Goal: Task Accomplishment & Management: Manage account settings

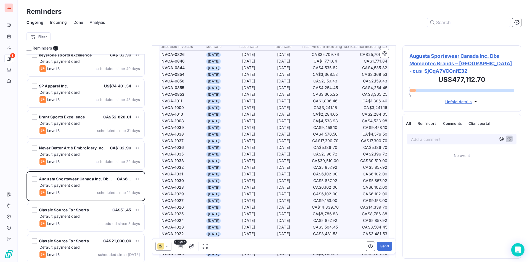
scroll to position [191, 0]
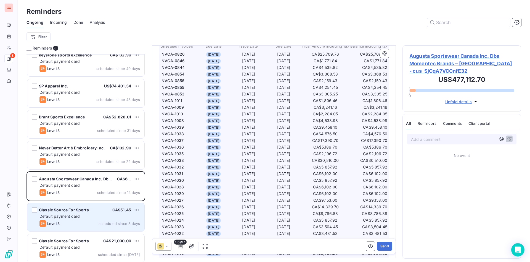
click at [94, 216] on div "Default payment card" at bounding box center [89, 216] width 101 height 6
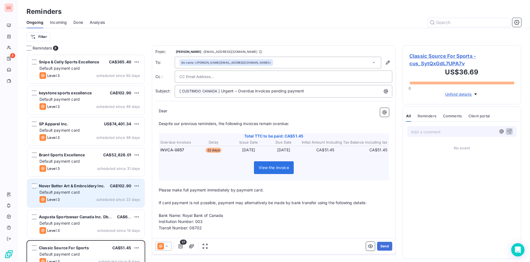
click at [89, 188] on div "Never Better Art & Embroidery Inc. CA$102.90 Default payment card Level 3 sched…" at bounding box center [85, 193] width 117 height 28
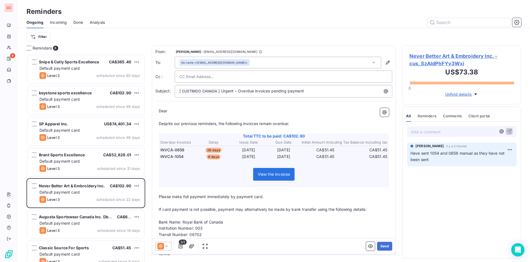
click at [182, 244] on span "2/2" at bounding box center [183, 241] width 8 height 5
click at [180, 244] on icon "button" at bounding box center [181, 246] width 6 height 6
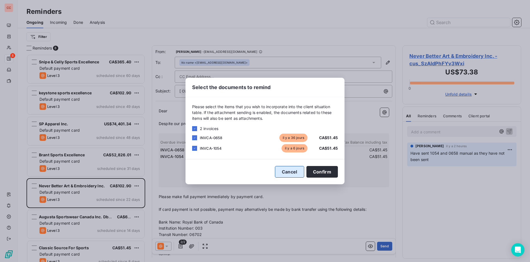
click at [293, 170] on button "Cancel" at bounding box center [289, 172] width 29 height 12
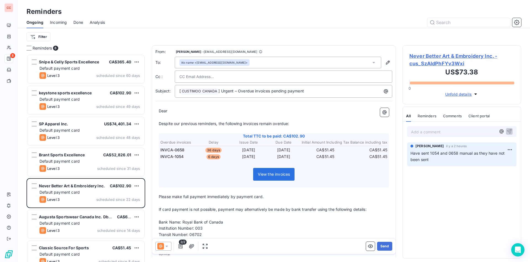
click at [428, 114] on span "Reminders" at bounding box center [427, 116] width 19 height 4
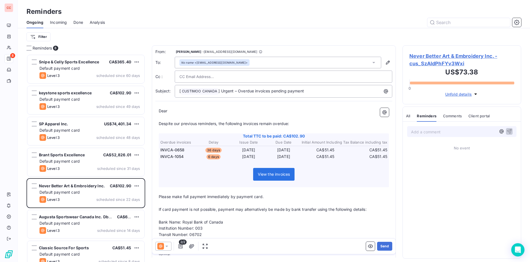
click at [407, 114] on span "All" at bounding box center [408, 116] width 4 height 4
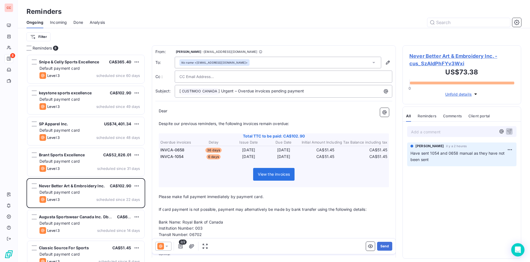
click at [471, 93] on span "Unfold details" at bounding box center [459, 94] width 27 height 6
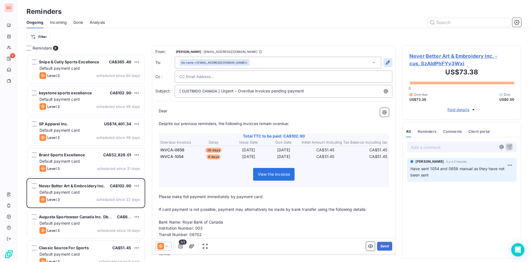
click at [385, 63] on icon "button" at bounding box center [388, 63] width 6 height 6
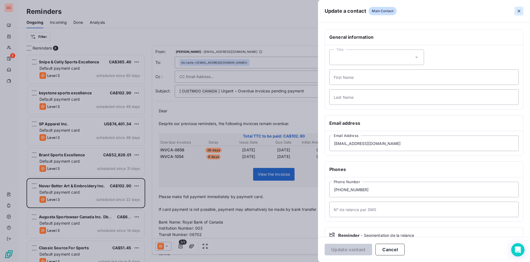
click at [518, 11] on icon "button" at bounding box center [520, 11] width 6 height 6
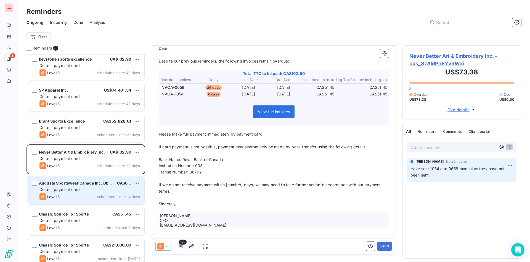
scroll to position [40, 0]
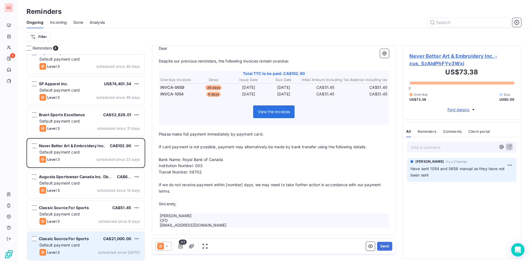
click at [71, 237] on span "Classic Source For Sports" at bounding box center [64, 238] width 50 height 5
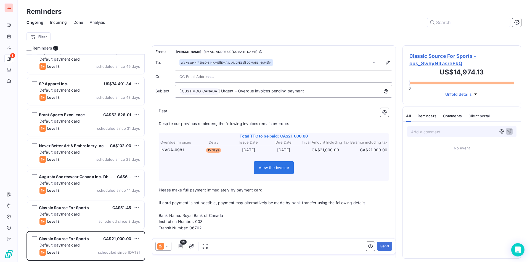
click at [167, 247] on icon at bounding box center [167, 246] width 6 height 6
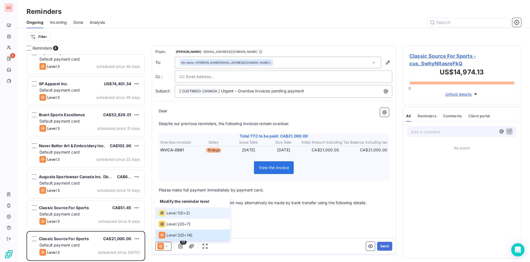
click at [189, 214] on span "D+2 )" at bounding box center [185, 213] width 9 height 6
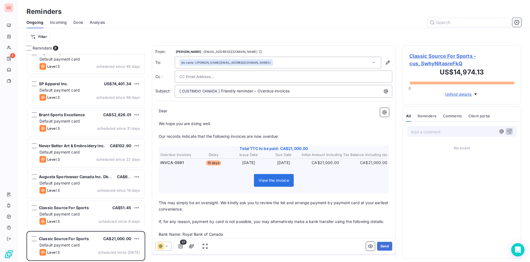
scroll to position [1, 0]
drag, startPoint x: 193, startPoint y: 109, endPoint x: 149, endPoint y: 110, distance: 43.9
click at [149, 110] on div "Reminders 8 Snipe & Celly Sports Excellence CA$365.40 Default payment card Leve…" at bounding box center [274, 153] width 513 height 216
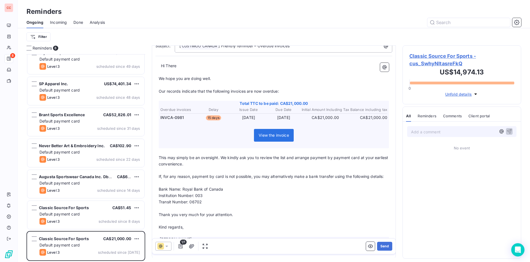
scroll to position [0, 0]
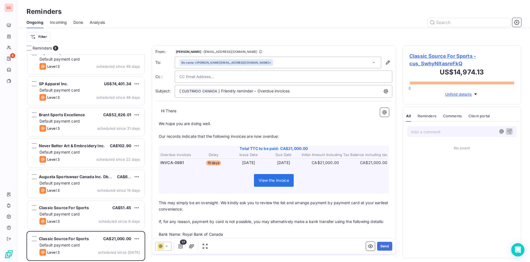
click at [223, 76] on input "text" at bounding box center [209, 76] width 59 height 8
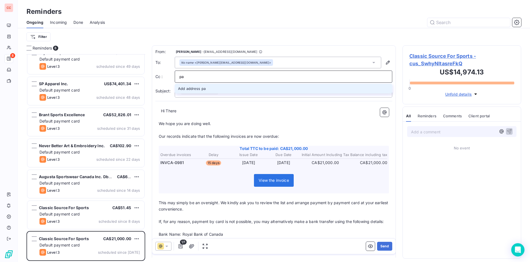
type input "pa"
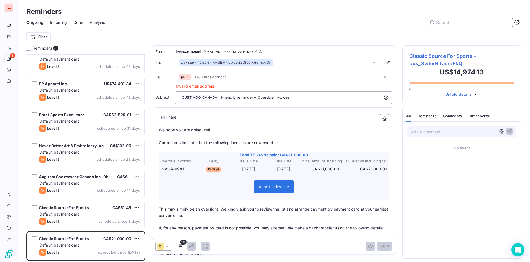
click at [187, 75] on icon at bounding box center [187, 76] width 3 height 3
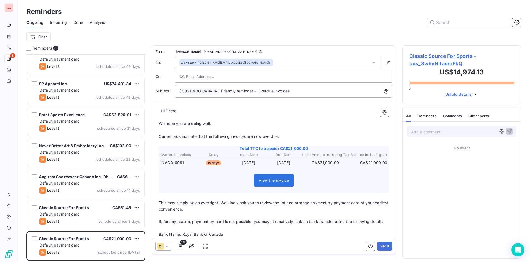
click at [204, 76] on input "text" at bounding box center [209, 76] width 59 height 8
drag, startPoint x: 422, startPoint y: 59, endPoint x: 451, endPoint y: 54, distance: 29.1
click at [451, 54] on span "Classic Source For Sports - cus_SwhyNltasreFkQ" at bounding box center [462, 59] width 105 height 15
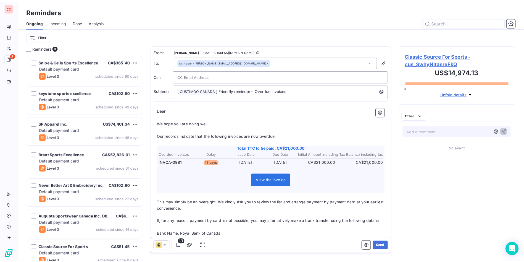
scroll to position [201, 112]
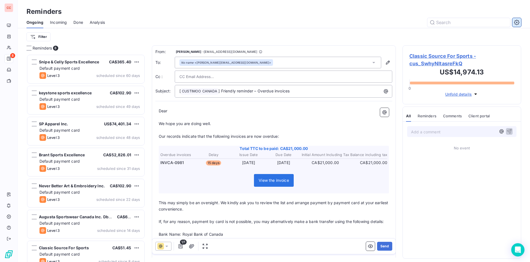
click at [517, 23] on icon "button" at bounding box center [517, 23] width 6 height 6
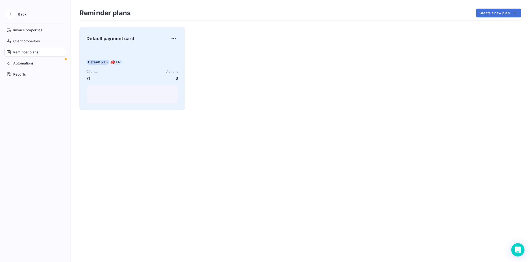
click at [156, 43] on div "Default payment card Default plan EN Clients 71 Actions 3" at bounding box center [132, 68] width 92 height 69
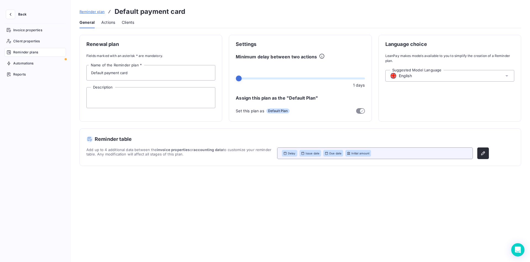
click at [112, 23] on span "Actions" at bounding box center [108, 23] width 14 height 6
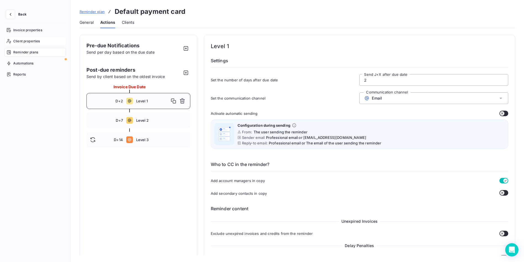
click at [40, 41] on span "Client properties" at bounding box center [26, 41] width 27 height 5
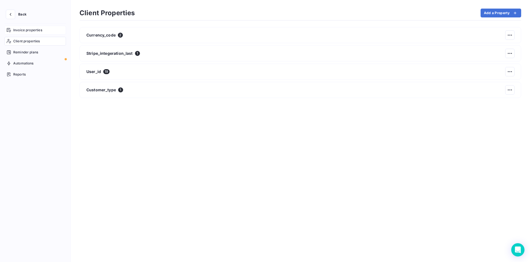
click at [27, 30] on span "Invoice properties" at bounding box center [27, 30] width 29 height 5
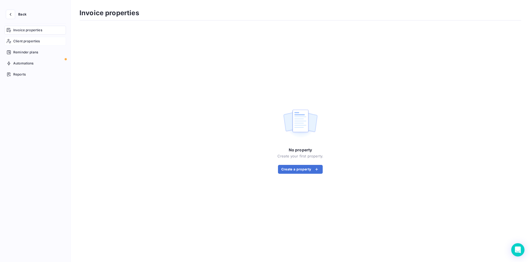
click at [22, 42] on span "Client properties" at bounding box center [26, 41] width 27 height 5
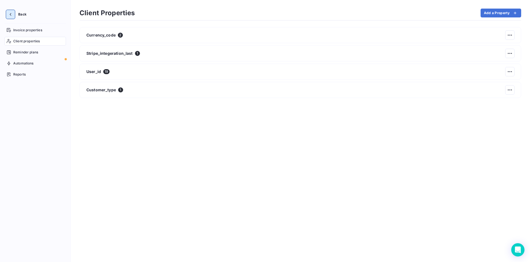
click at [10, 14] on icon "button" at bounding box center [11, 15] width 6 height 6
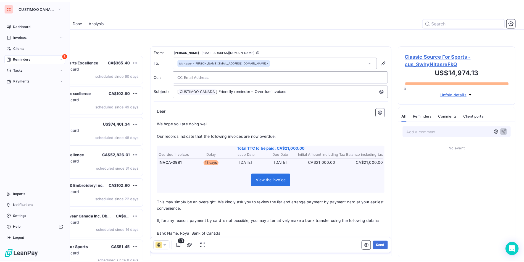
scroll to position [201, 112]
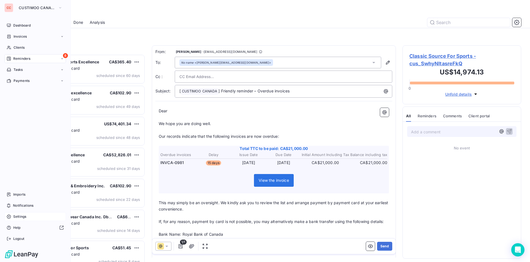
click at [21, 216] on span "Settings" at bounding box center [19, 216] width 13 height 5
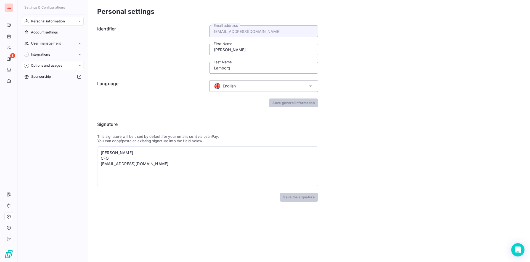
click at [48, 63] on span "Options and usages" at bounding box center [46, 65] width 31 height 5
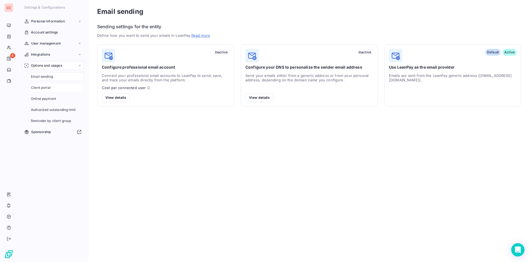
click at [49, 87] on span "Client portal" at bounding box center [41, 87] width 20 height 5
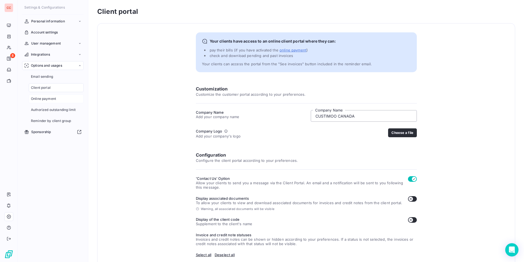
click at [49, 97] on span "Online payment" at bounding box center [43, 98] width 25 height 5
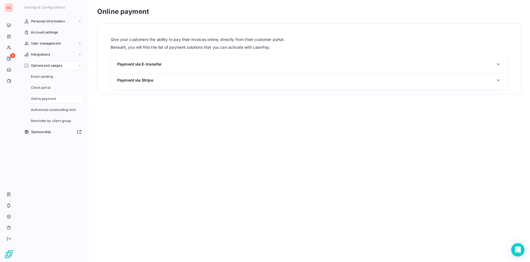
click at [170, 82] on div "Payment via Stripe" at bounding box center [309, 80] width 384 height 6
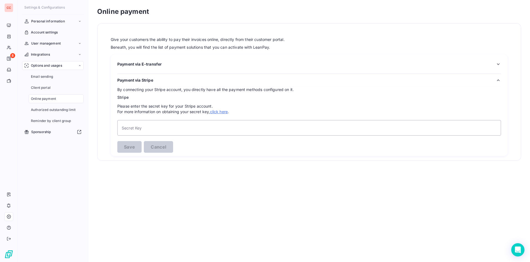
click at [170, 82] on div "Payment via Stripe" at bounding box center [309, 80] width 384 height 6
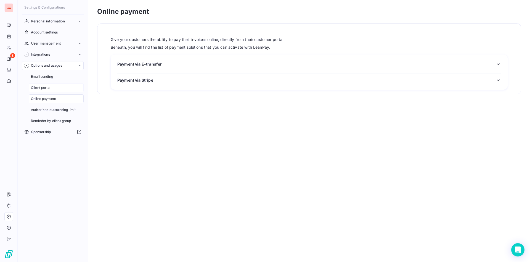
click at [47, 86] on span "Client portal" at bounding box center [41, 87] width 20 height 5
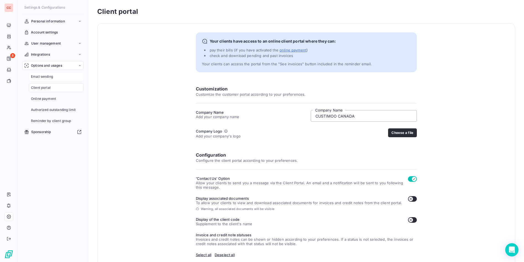
click at [54, 76] on div "Email sending" at bounding box center [56, 76] width 55 height 9
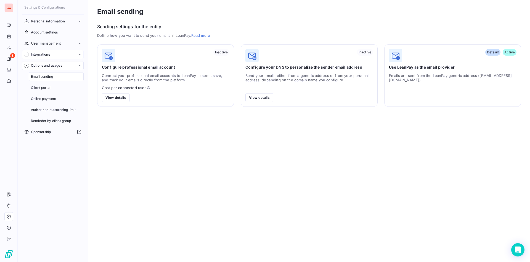
click at [53, 56] on div "Integrations" at bounding box center [53, 54] width 62 height 9
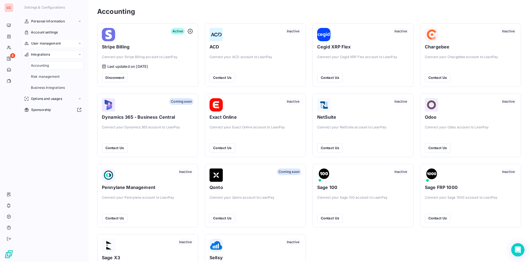
click at [56, 41] on span "User management" at bounding box center [46, 43] width 30 height 5
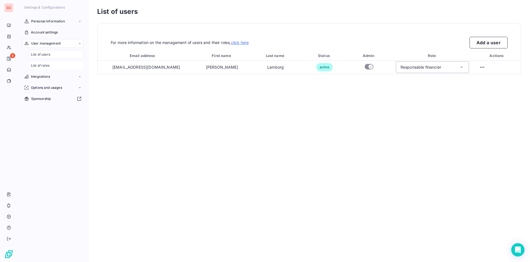
click at [48, 66] on span "List of roles" at bounding box center [40, 65] width 19 height 5
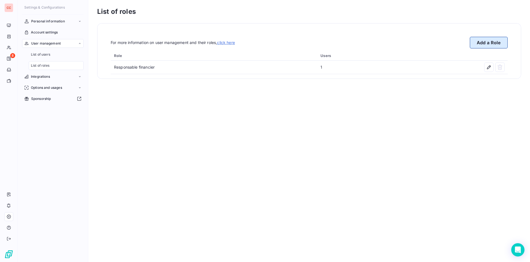
click at [485, 38] on button "Add a Role" at bounding box center [489, 43] width 38 height 12
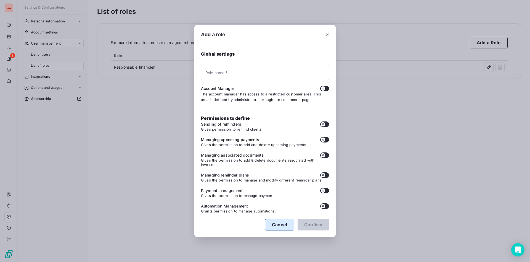
click at [281, 225] on button "Cancel" at bounding box center [279, 224] width 29 height 12
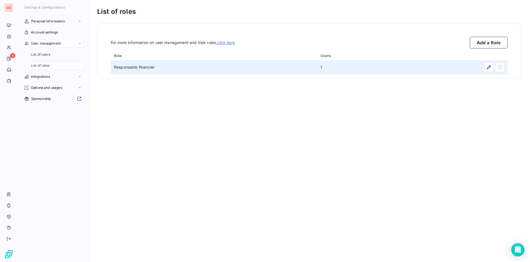
click at [252, 68] on td "Responsable financier" at bounding box center [214, 66] width 207 height 13
click at [489, 66] on icon "button" at bounding box center [489, 67] width 4 height 4
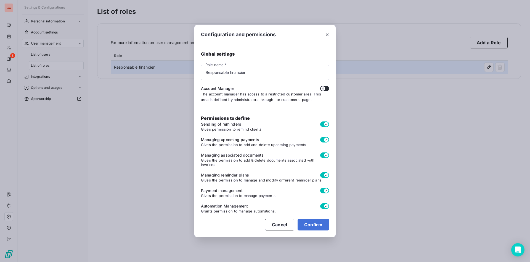
click at [326, 90] on button "button" at bounding box center [324, 89] width 9 height 6
checkbox input "true"
checkbox input "false"
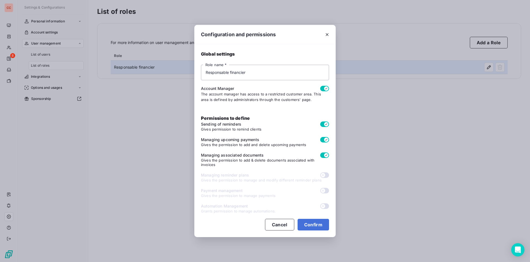
click at [323, 89] on button "button" at bounding box center [324, 89] width 9 height 6
checkbox input "false"
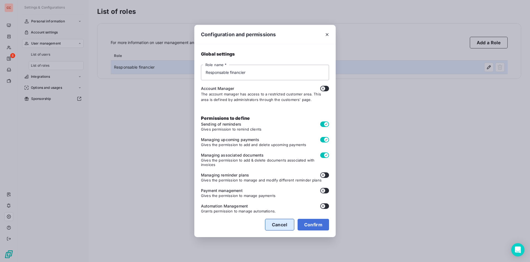
click at [278, 220] on button "Cancel" at bounding box center [279, 224] width 29 height 12
checkbox input "true"
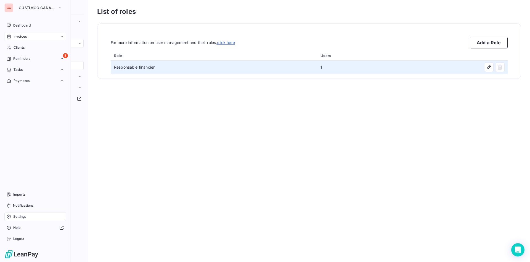
click at [22, 39] on div "Invoices" at bounding box center [35, 36] width 62 height 9
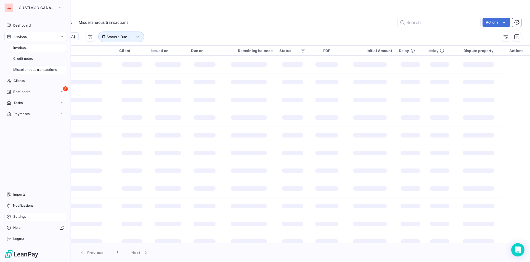
click at [41, 70] on span "Miscellaneous transactions" at bounding box center [35, 69] width 44 height 5
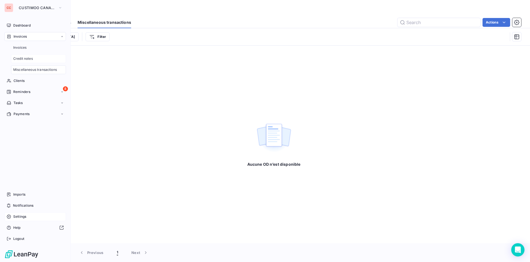
click at [19, 58] on span "Credit notes" at bounding box center [23, 58] width 20 height 5
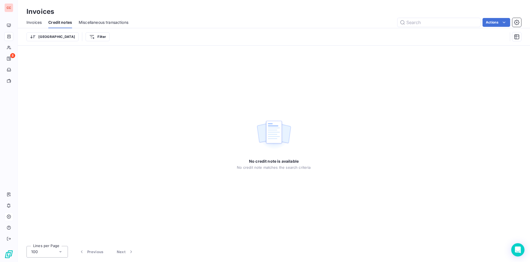
click at [34, 23] on span "Invoices" at bounding box center [34, 23] width 15 height 6
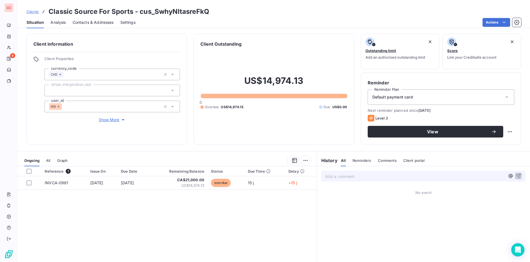
click at [87, 20] on span "Contacts & Addresses" at bounding box center [93, 23] width 41 height 6
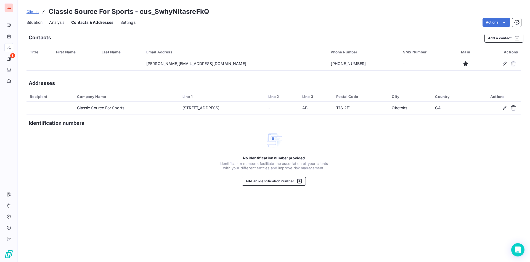
click at [127, 21] on span "Settings" at bounding box center [127, 23] width 15 height 6
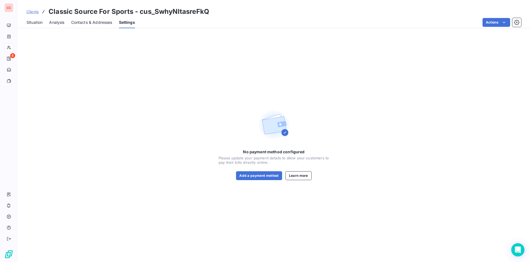
click at [38, 24] on span "Situation" at bounding box center [35, 23] width 16 height 6
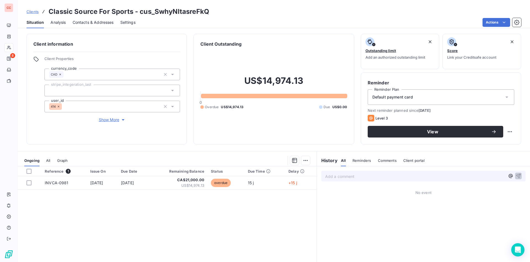
click at [112, 121] on span "Show More" at bounding box center [112, 120] width 27 height 6
click at [155, 123] on div at bounding box center [112, 123] width 136 height 12
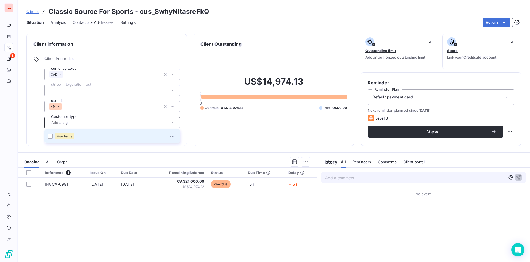
click at [155, 123] on input "text" at bounding box center [109, 122] width 121 height 5
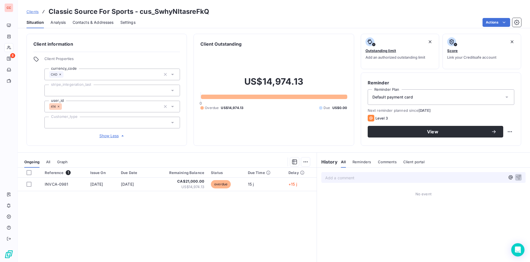
click at [413, 161] on span "Client portal" at bounding box center [414, 161] width 21 height 4
click at [328, 162] on h6 "History" at bounding box center [327, 161] width 21 height 7
click at [89, 21] on span "Contacts & Addresses" at bounding box center [93, 23] width 41 height 6
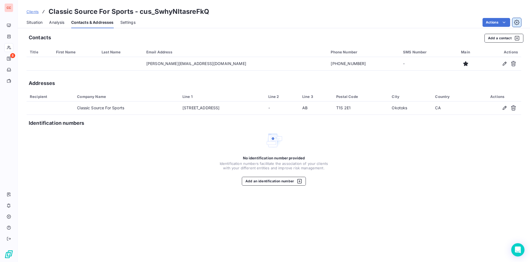
click at [517, 23] on icon "button" at bounding box center [517, 23] width 6 height 6
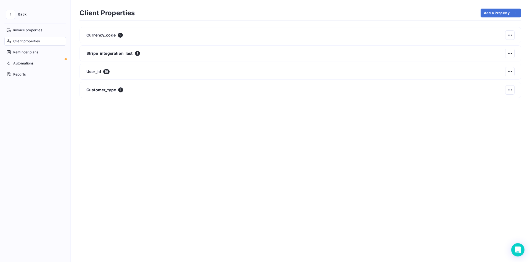
click at [519, 24] on section "Client Properties Add a Property Currency_code 2 Stripe_integeration_last 1 Use…" at bounding box center [301, 131] width 460 height 262
click at [36, 54] on span "Reminder plans" at bounding box center [25, 52] width 25 height 5
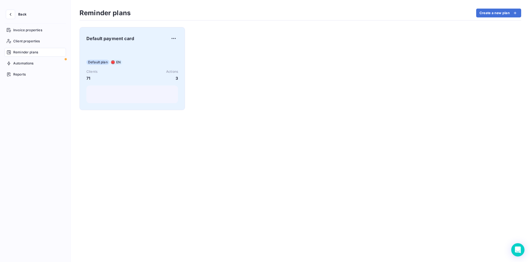
click at [175, 51] on div "Default plan EN Clients 71 Actions 3" at bounding box center [132, 75] width 92 height 56
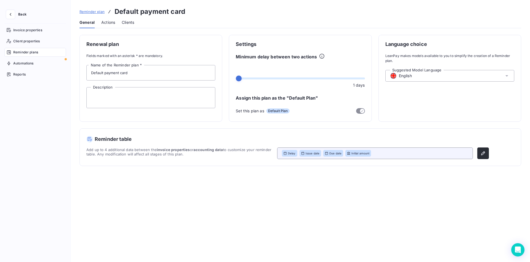
click at [114, 21] on span "Actions" at bounding box center [108, 23] width 14 height 6
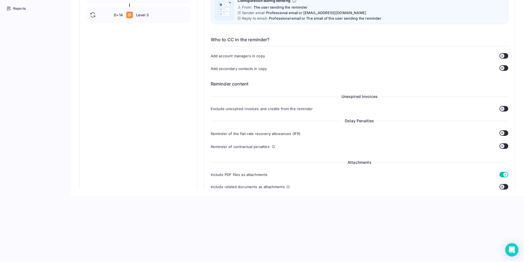
scroll to position [59, 0]
click at [500, 54] on icon "button" at bounding box center [502, 55] width 4 height 4
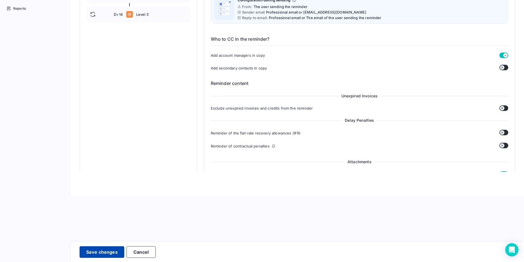
click at [109, 249] on button "Save changes" at bounding box center [102, 252] width 45 height 12
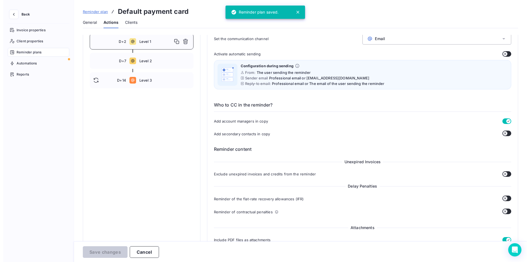
scroll to position [0, 0]
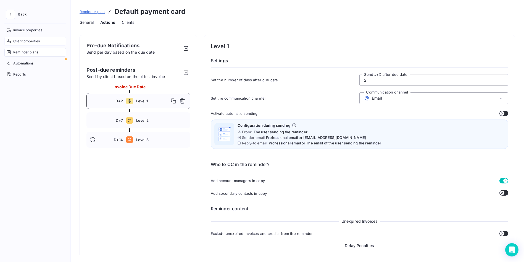
click at [23, 37] on div "Client properties" at bounding box center [35, 41] width 62 height 9
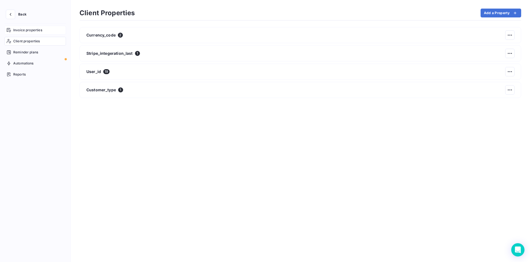
click at [23, 27] on div "Invoice properties" at bounding box center [35, 30] width 62 height 9
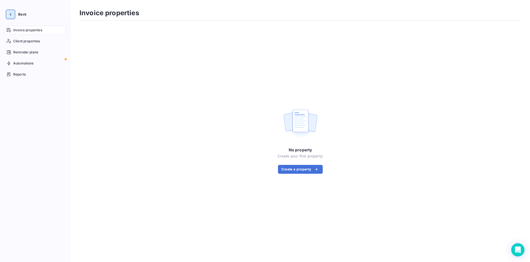
click at [9, 15] on icon "button" at bounding box center [11, 15] width 6 height 6
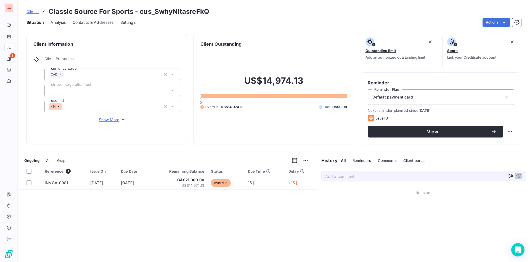
click at [128, 23] on span "Settings" at bounding box center [127, 23] width 15 height 6
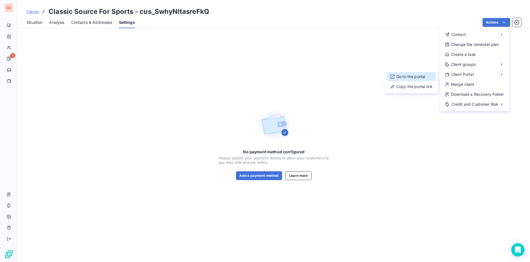
click at [415, 77] on div "Go to the portal" at bounding box center [411, 76] width 49 height 9
